Goal: Task Accomplishment & Management: Use online tool/utility

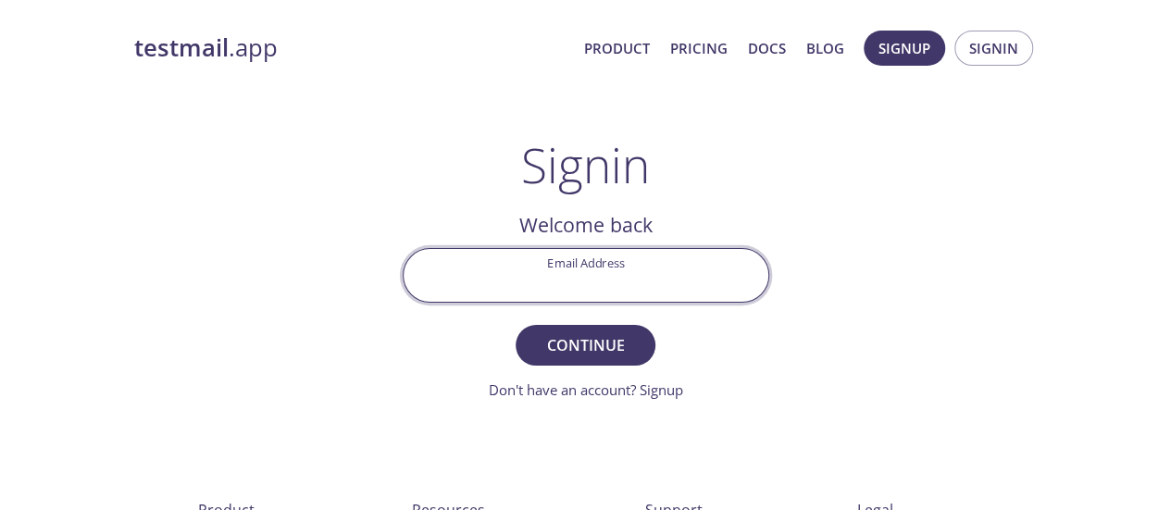
click at [561, 273] on input "Email Address" at bounding box center [586, 275] width 365 height 53
type input "[EMAIL_ADDRESS][DOMAIN_NAME]"
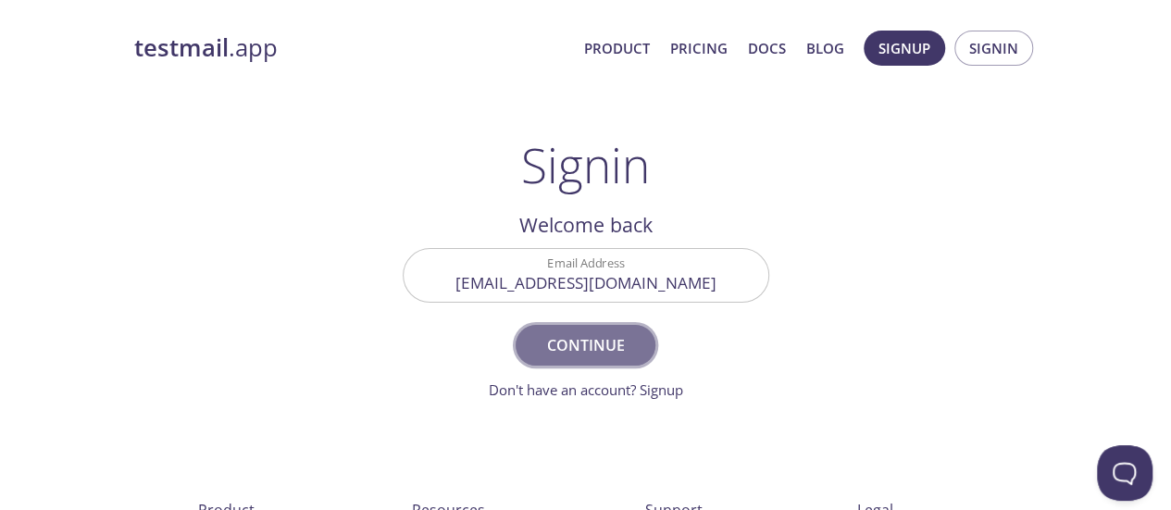
click at [582, 364] on button "Continue" at bounding box center [585, 345] width 139 height 41
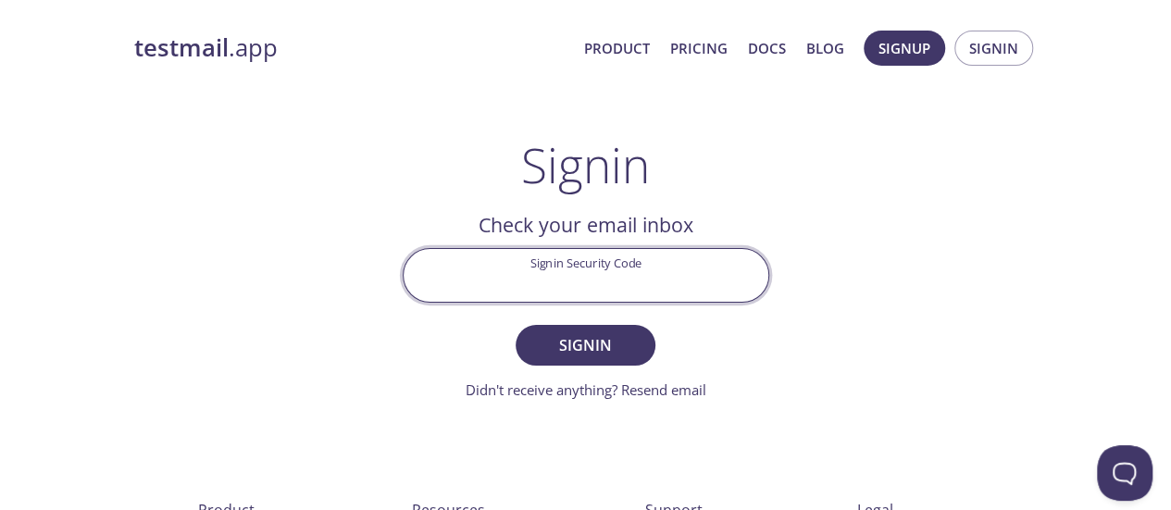
click at [600, 264] on input "Signin Security Code" at bounding box center [586, 275] width 365 height 53
type input "X22Q5NR"
click at [516, 325] on button "Signin" at bounding box center [585, 345] width 139 height 41
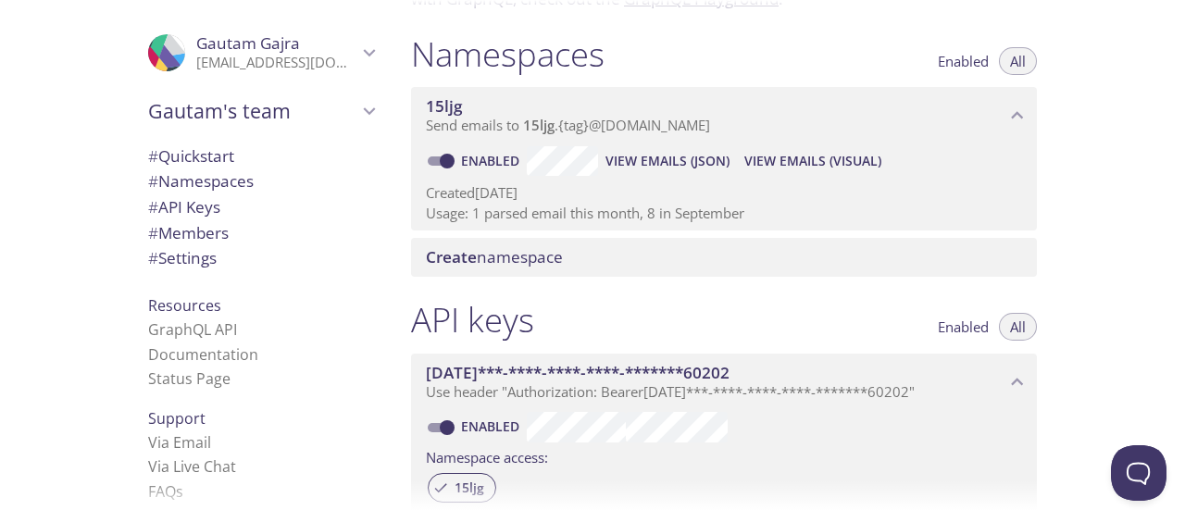
scroll to position [200, 0]
click at [653, 166] on span "View Emails (JSON)" at bounding box center [667, 162] width 124 height 22
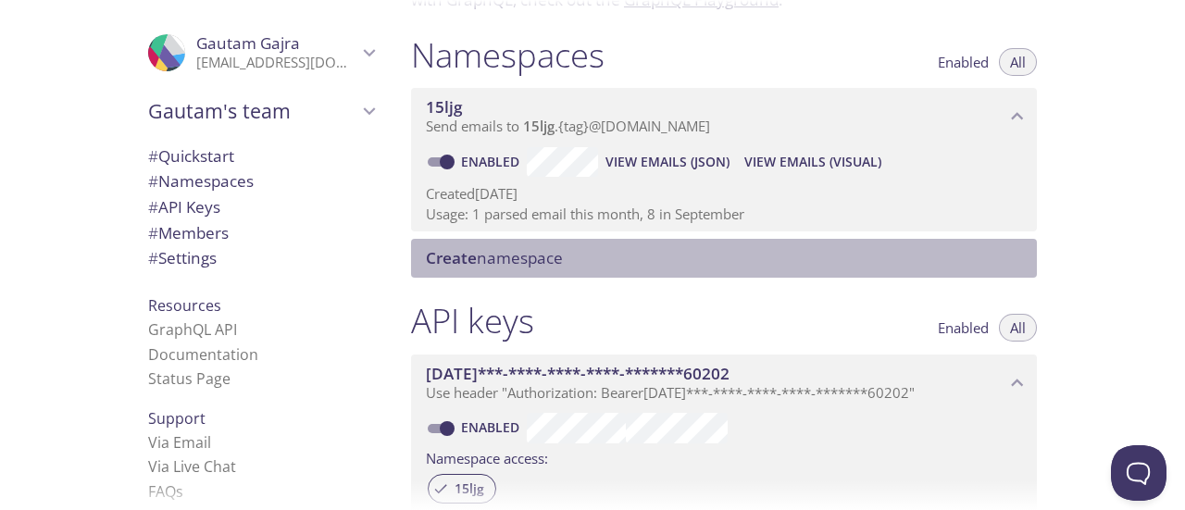
click at [546, 247] on div "Create namespace" at bounding box center [724, 258] width 626 height 39
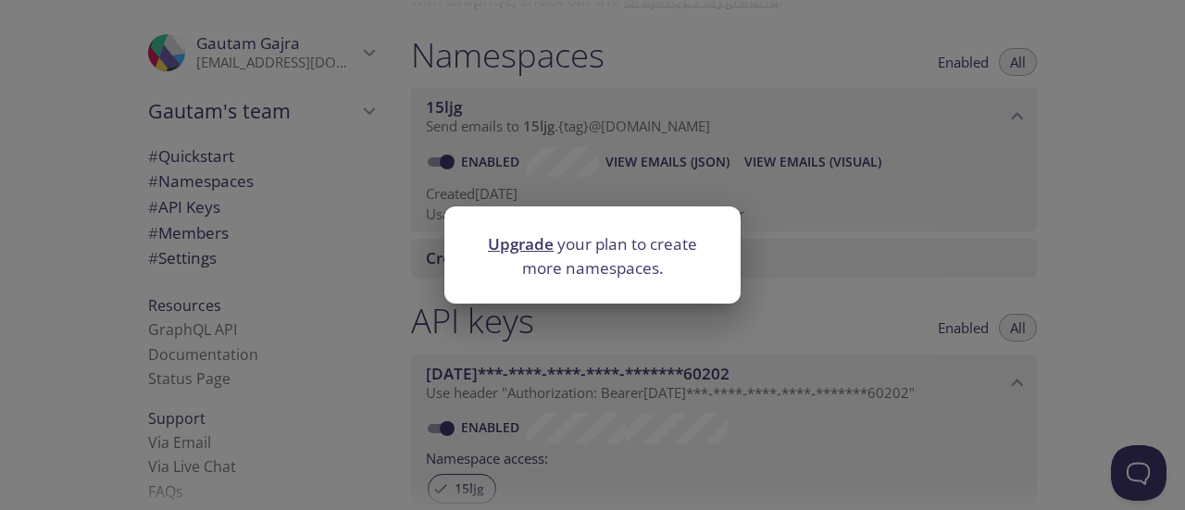
click at [768, 289] on div "Upgrade your plan to create more namespaces." at bounding box center [592, 255] width 1185 height 510
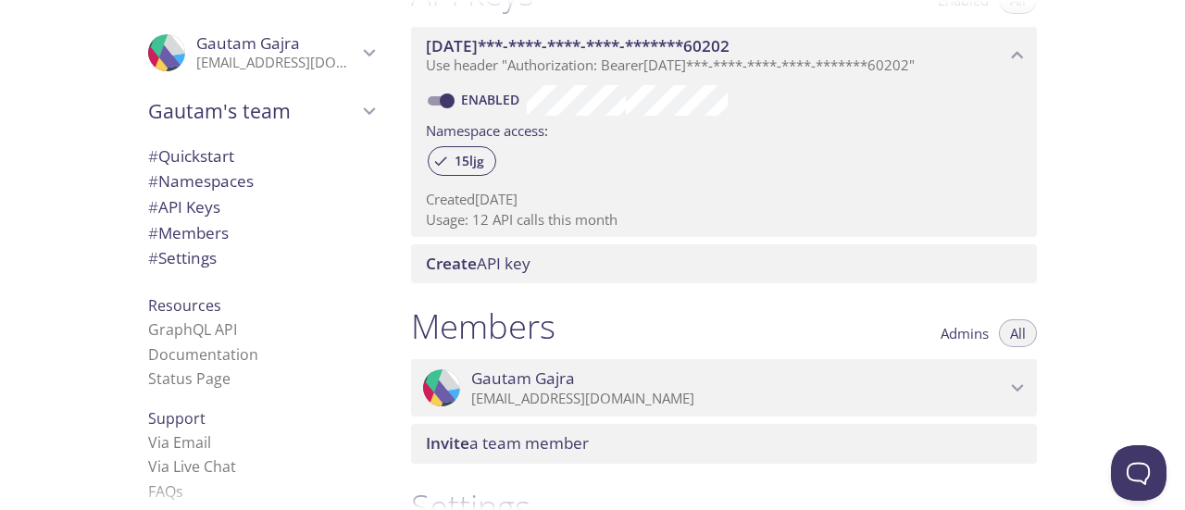
scroll to position [0, 0]
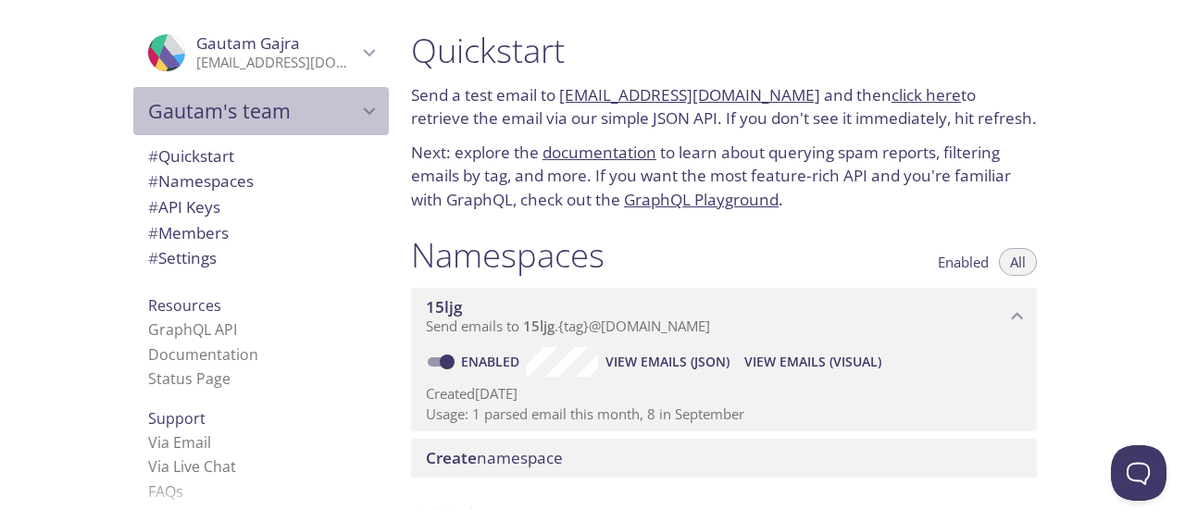
click at [301, 107] on span "Gautam's team" at bounding box center [252, 111] width 209 height 26
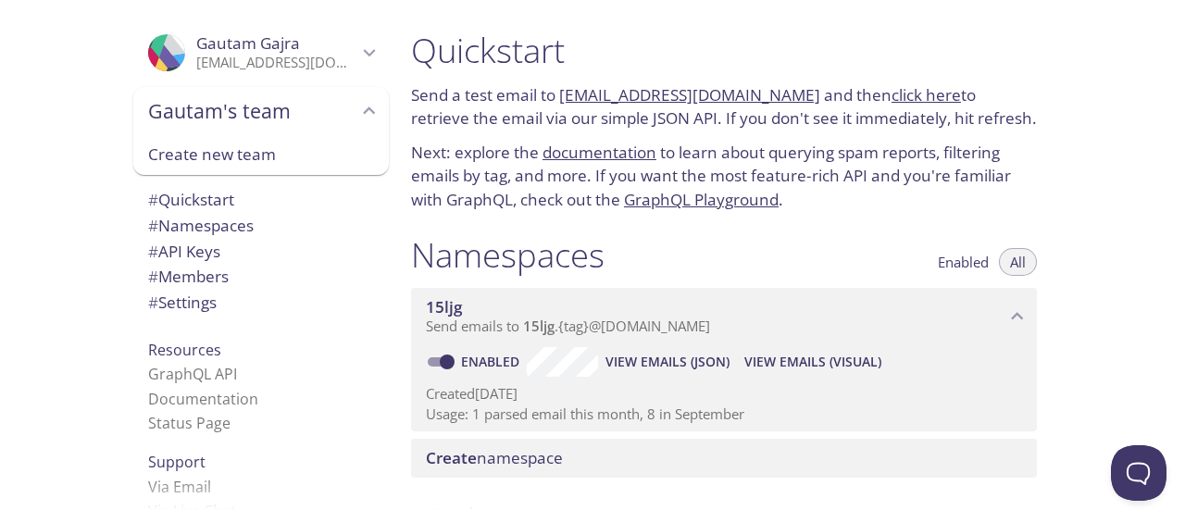
click at [707, 94] on link "[EMAIL_ADDRESS][DOMAIN_NAME]" at bounding box center [689, 94] width 261 height 21
click at [893, 168] on p "Next: explore the documentation to learn about querying spam reports, filtering…" at bounding box center [724, 176] width 626 height 71
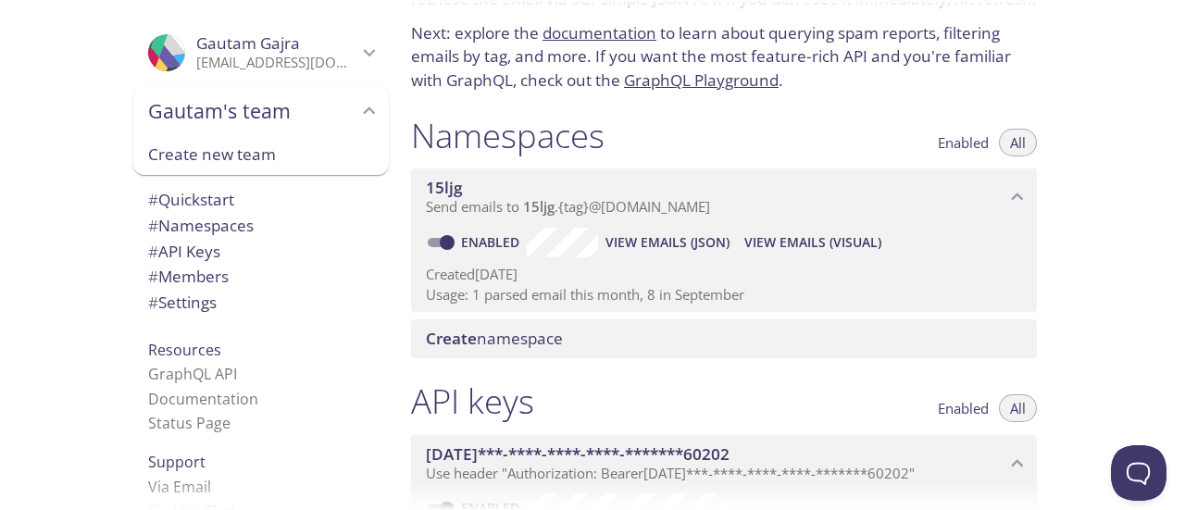
scroll to position [120, 0]
click at [696, 246] on span "View Emails (JSON)" at bounding box center [667, 241] width 124 height 22
click at [798, 232] on span "View Emails (Visual)" at bounding box center [812, 241] width 137 height 22
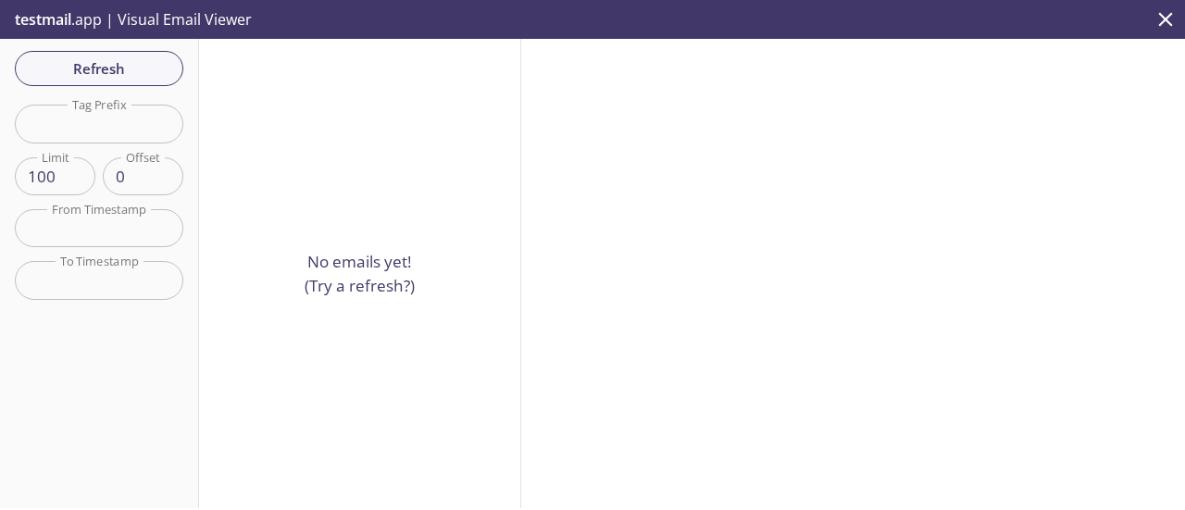
drag, startPoint x: 331, startPoint y: 201, endPoint x: 332, endPoint y: 275, distance: 74.1
click at [332, 275] on div "No emails yet! (Try a refresh?)" at bounding box center [360, 273] width 322 height 469
click at [332, 275] on p "No emails yet! (Try a refresh?)" at bounding box center [360, 273] width 110 height 47
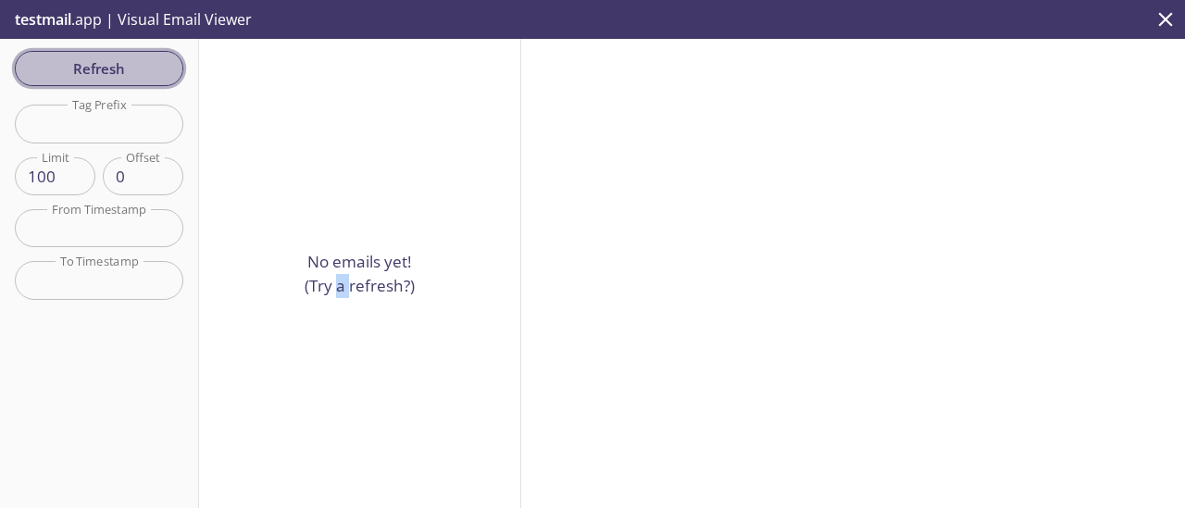
click at [151, 62] on span "Refresh" at bounding box center [99, 68] width 139 height 24
